Goal: Task Accomplishment & Management: Use online tool/utility

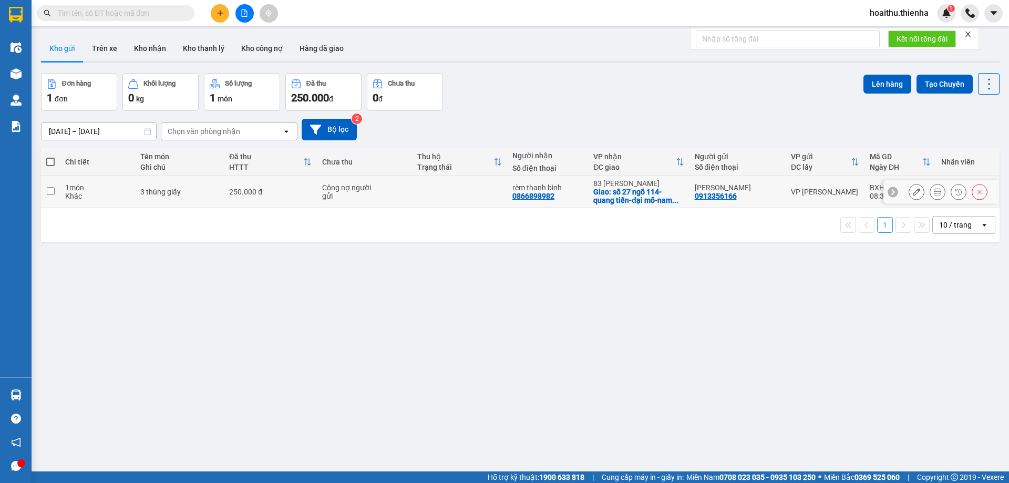
click at [51, 193] on input "checkbox" at bounding box center [51, 191] width 8 height 8
checkbox input "true"
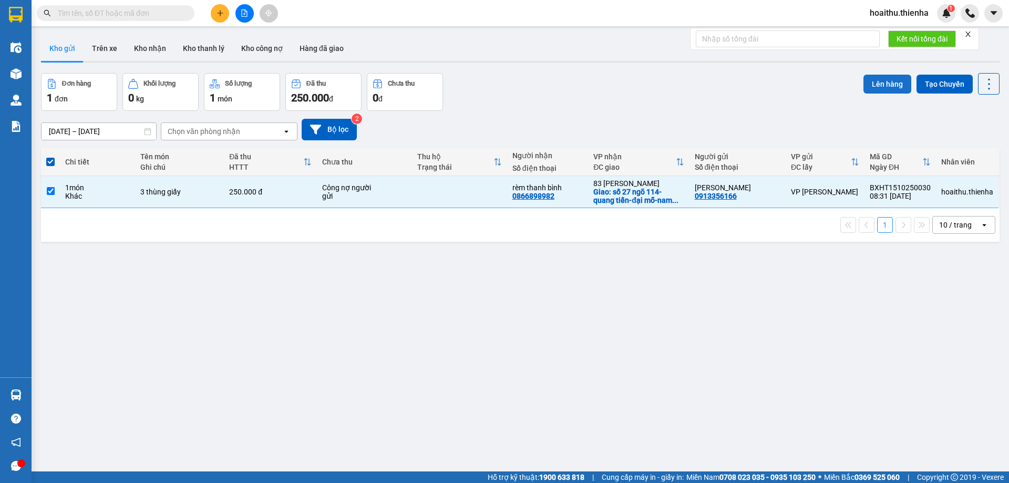
click at [872, 79] on button "Lên hàng" at bounding box center [888, 84] width 48 height 19
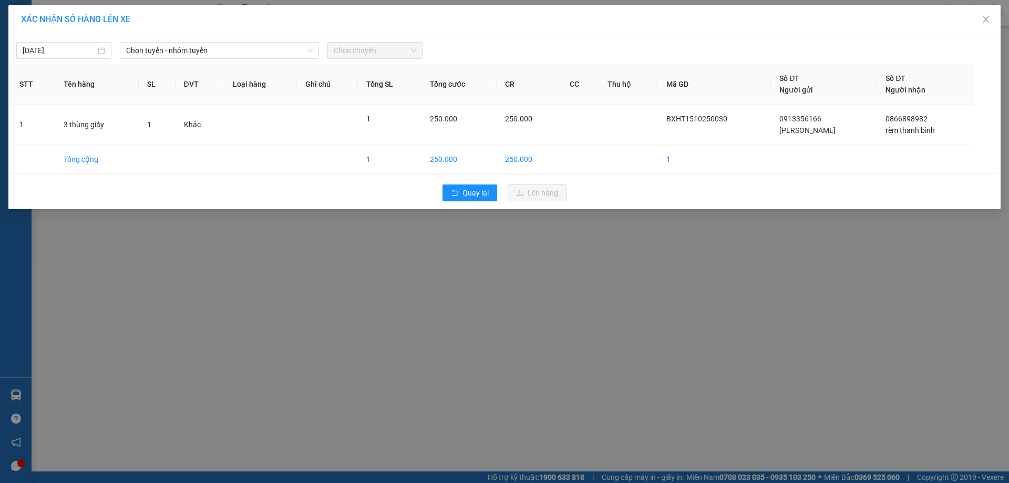
click at [354, 49] on span "Chọn chuyến" at bounding box center [375, 51] width 83 height 16
click at [176, 49] on span "Chọn tuyến - nhóm tuyến" at bounding box center [219, 51] width 187 height 16
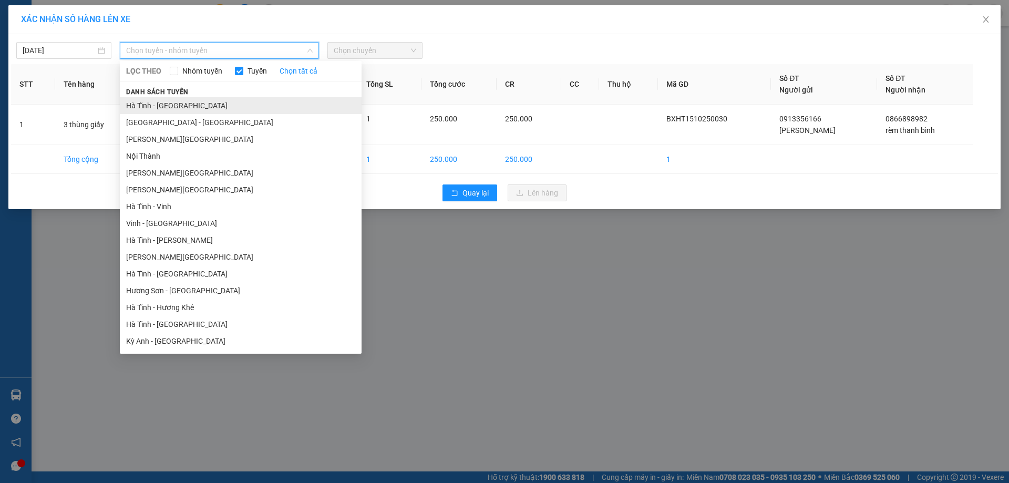
click at [155, 108] on li "Hà Tĩnh - [GEOGRAPHIC_DATA]" at bounding box center [241, 105] width 242 height 17
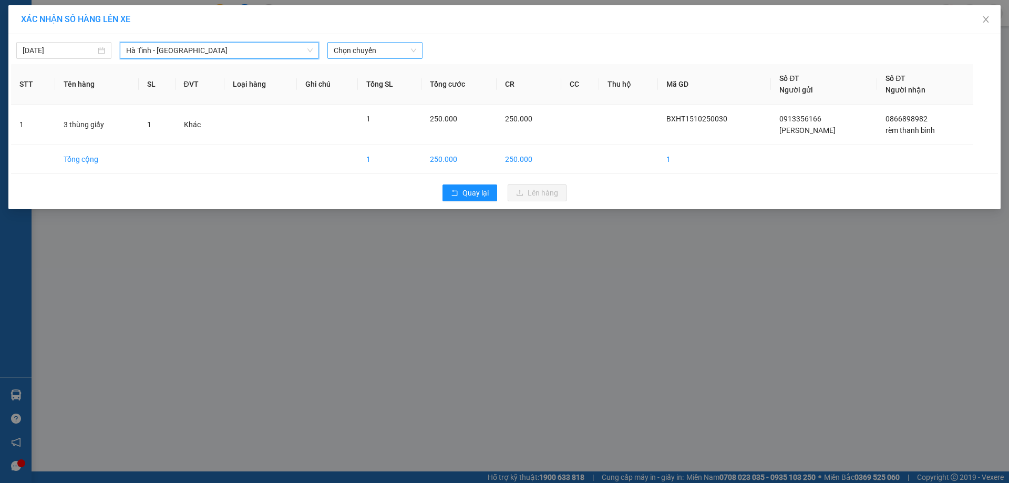
click at [374, 47] on span "Chọn chuyến" at bounding box center [375, 51] width 83 height 16
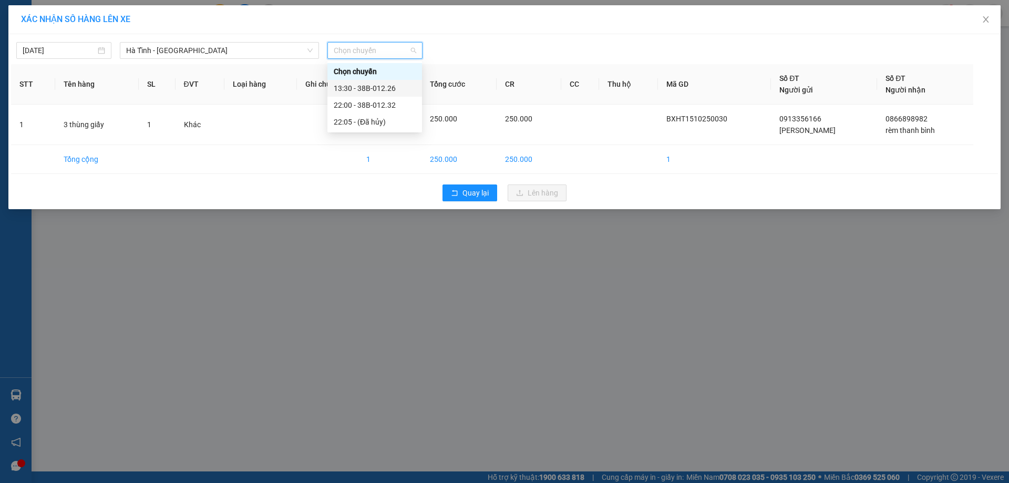
click at [357, 89] on div "13:30 - 38B-012.26" at bounding box center [375, 89] width 82 height 12
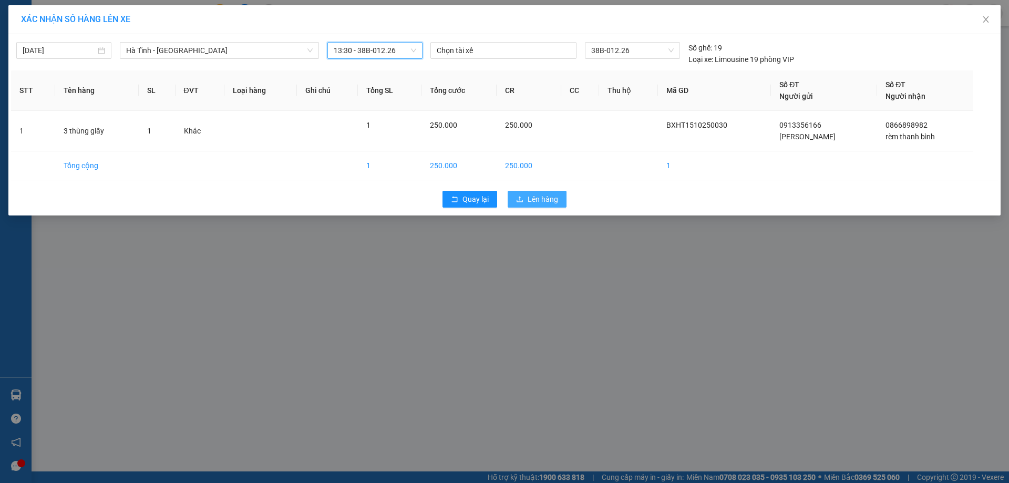
click at [543, 196] on span "Lên hàng" at bounding box center [543, 199] width 30 height 12
